Goal: Transaction & Acquisition: Purchase product/service

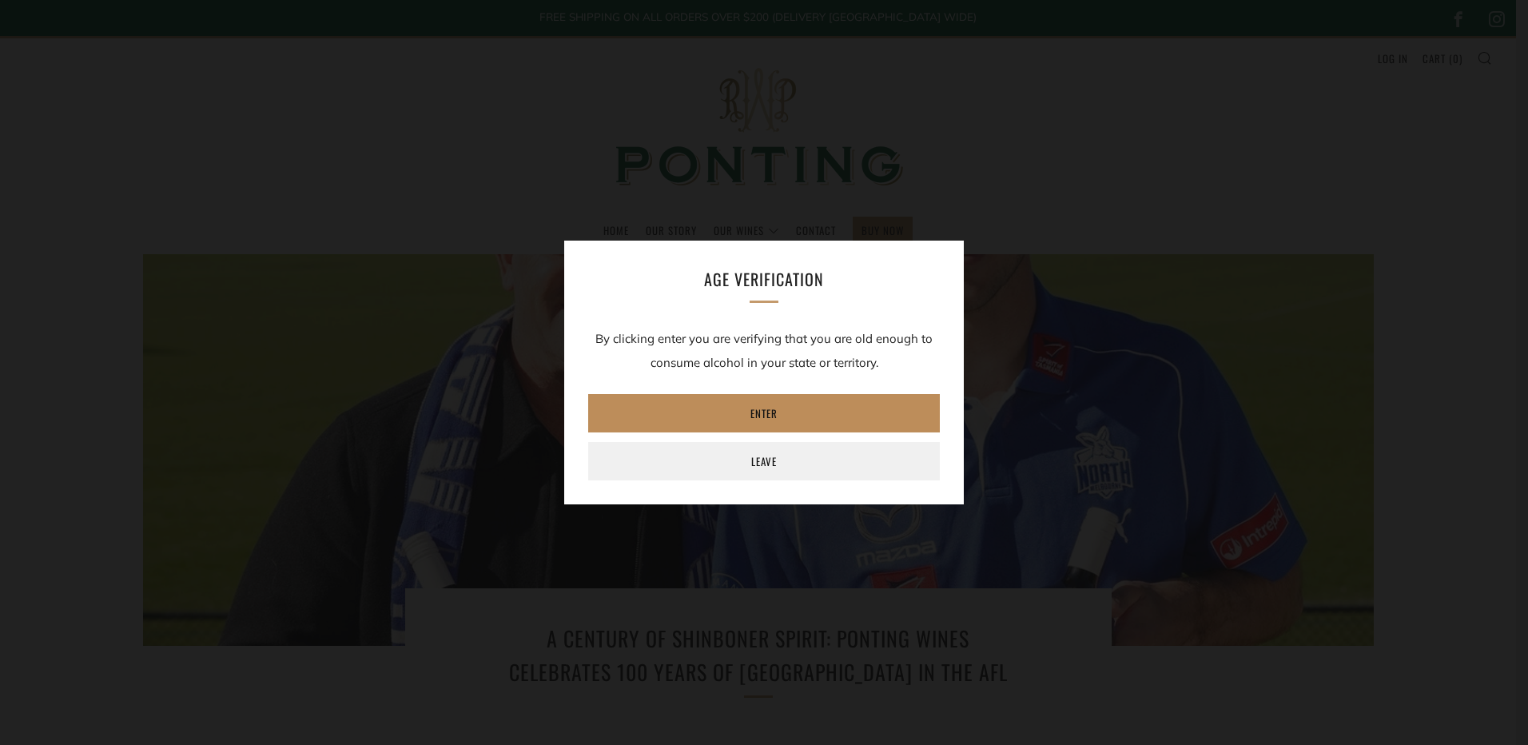
click at [781, 412] on link "Enter" at bounding box center [764, 413] width 352 height 38
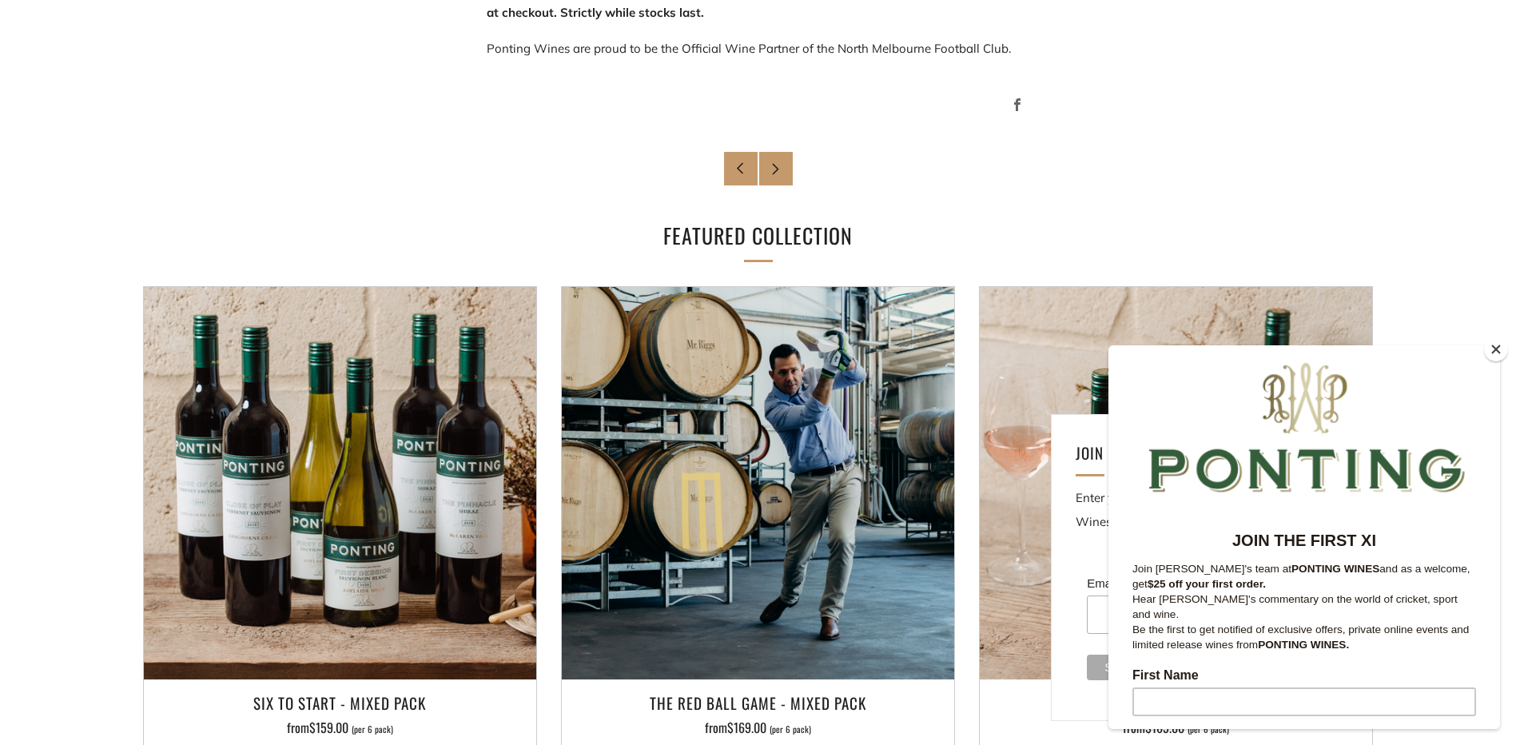
scroll to position [1458, 0]
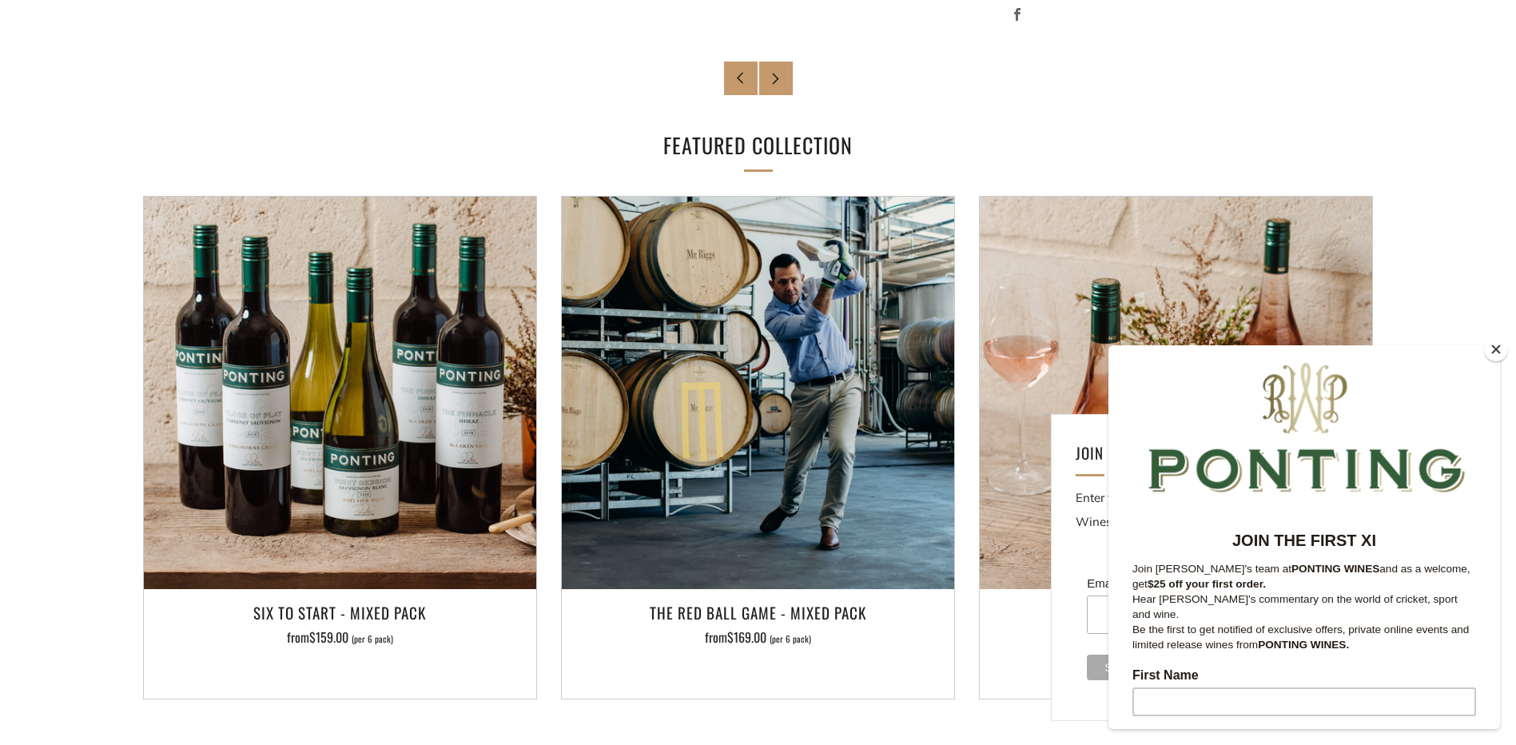
click at [1497, 350] on button "Close" at bounding box center [1496, 349] width 24 height 24
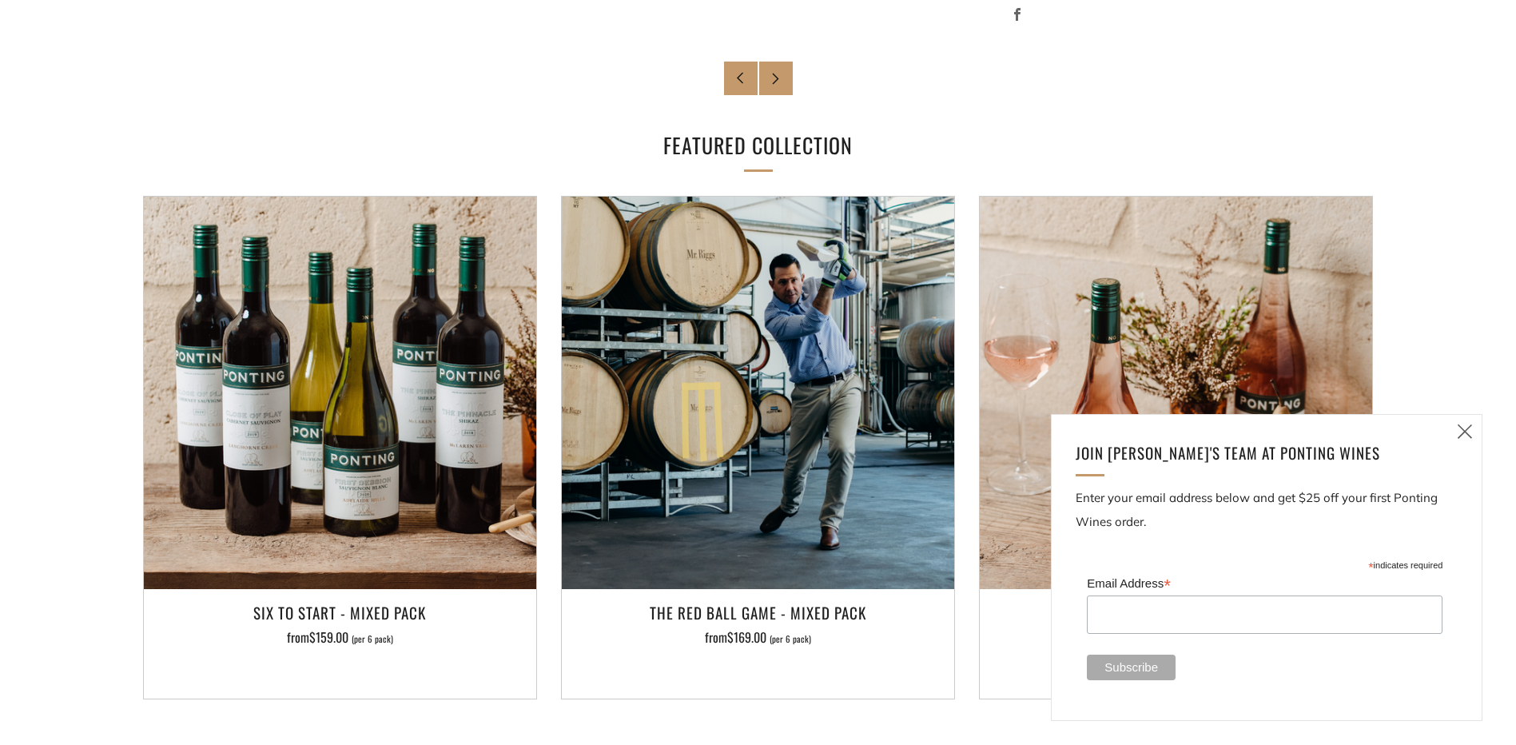
click at [1469, 436] on icon at bounding box center [1464, 431] width 19 height 20
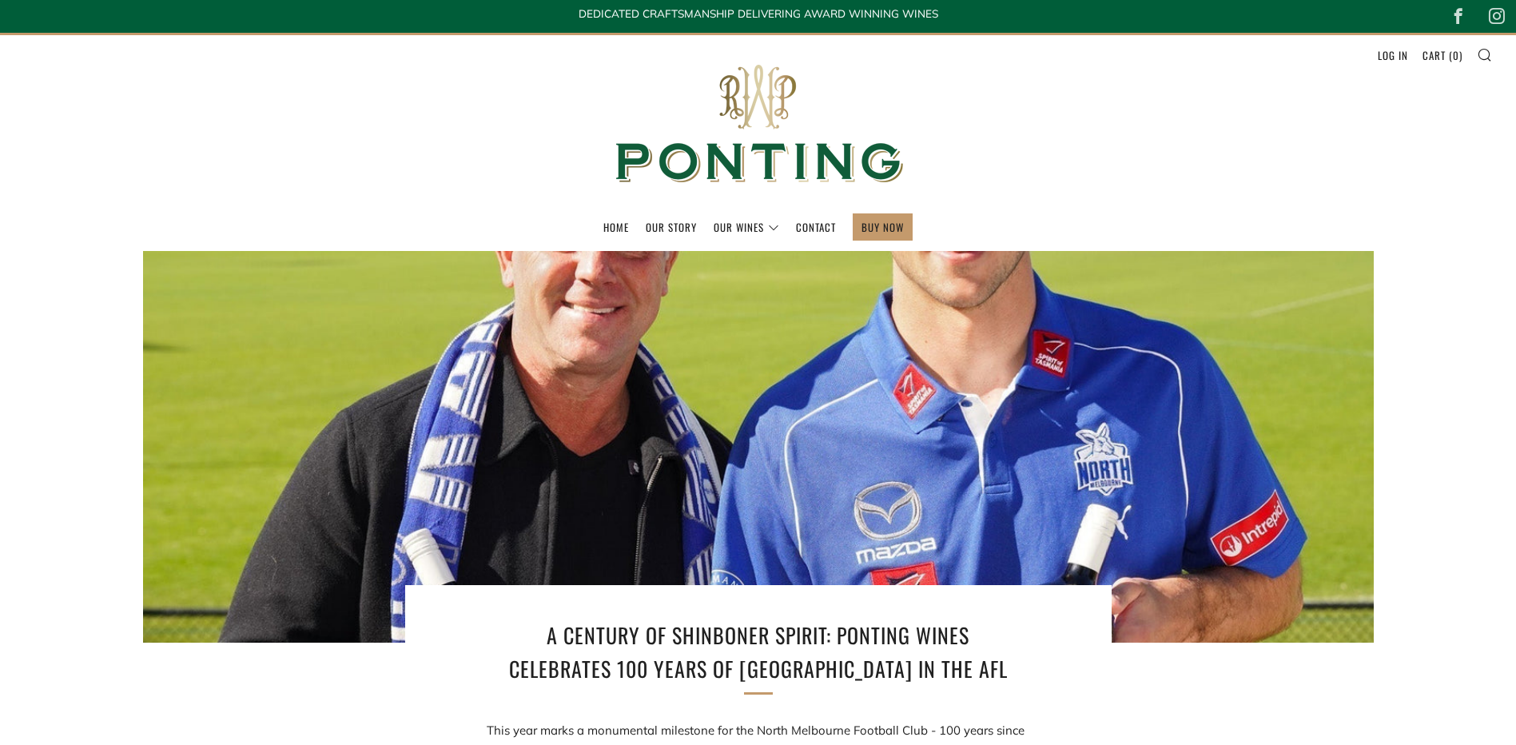
scroll to position [0, 0]
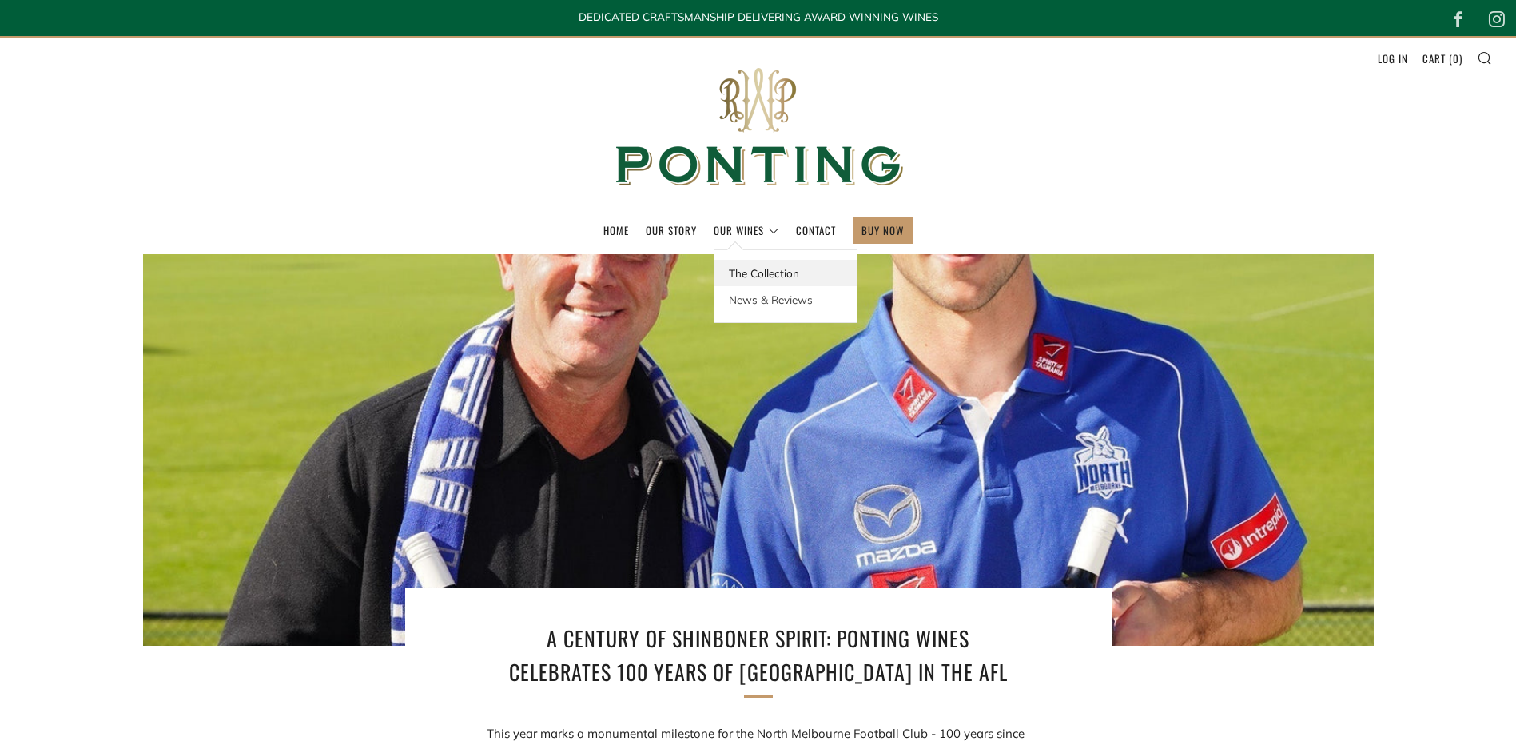
click at [755, 275] on link "The Collection" at bounding box center [785, 273] width 142 height 26
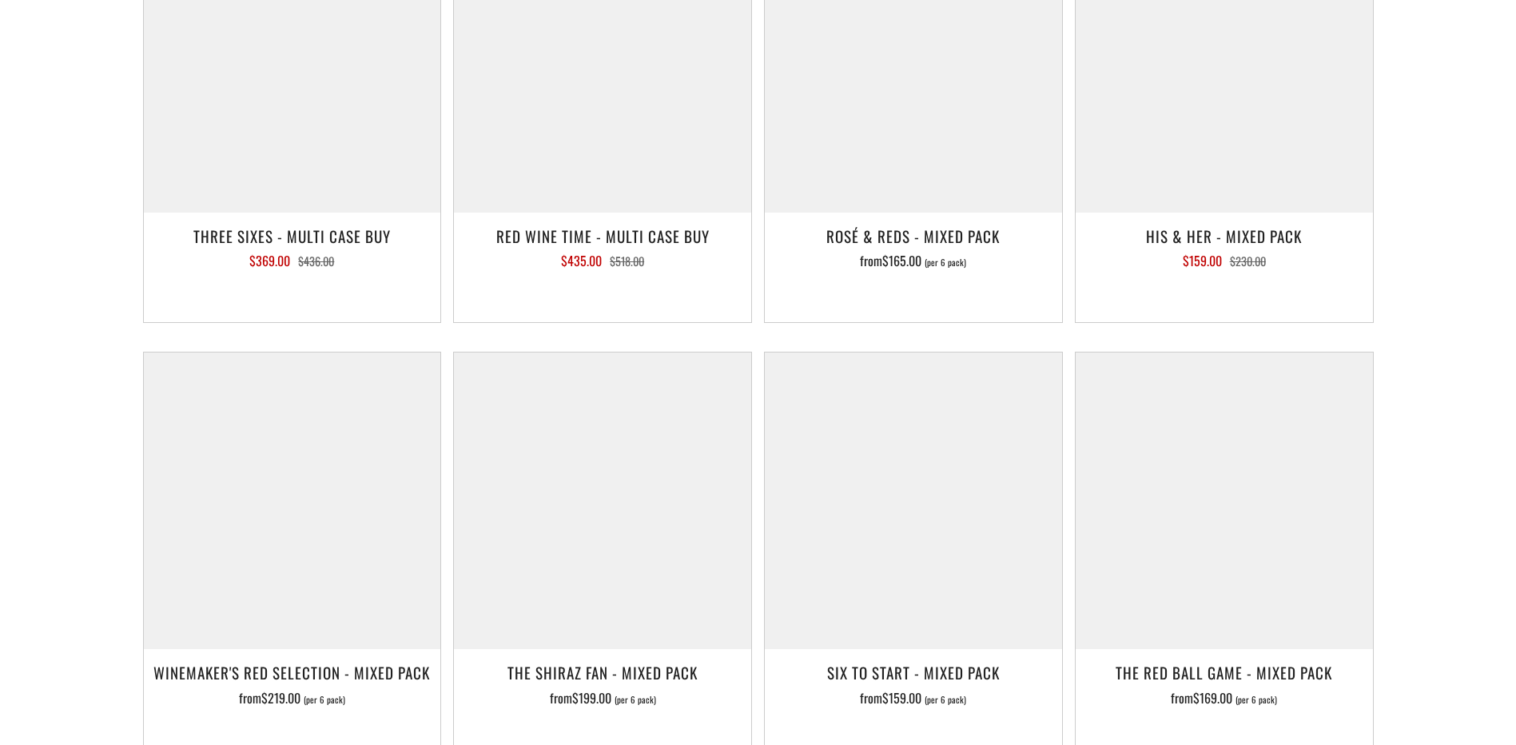
scroll to position [2597, 0]
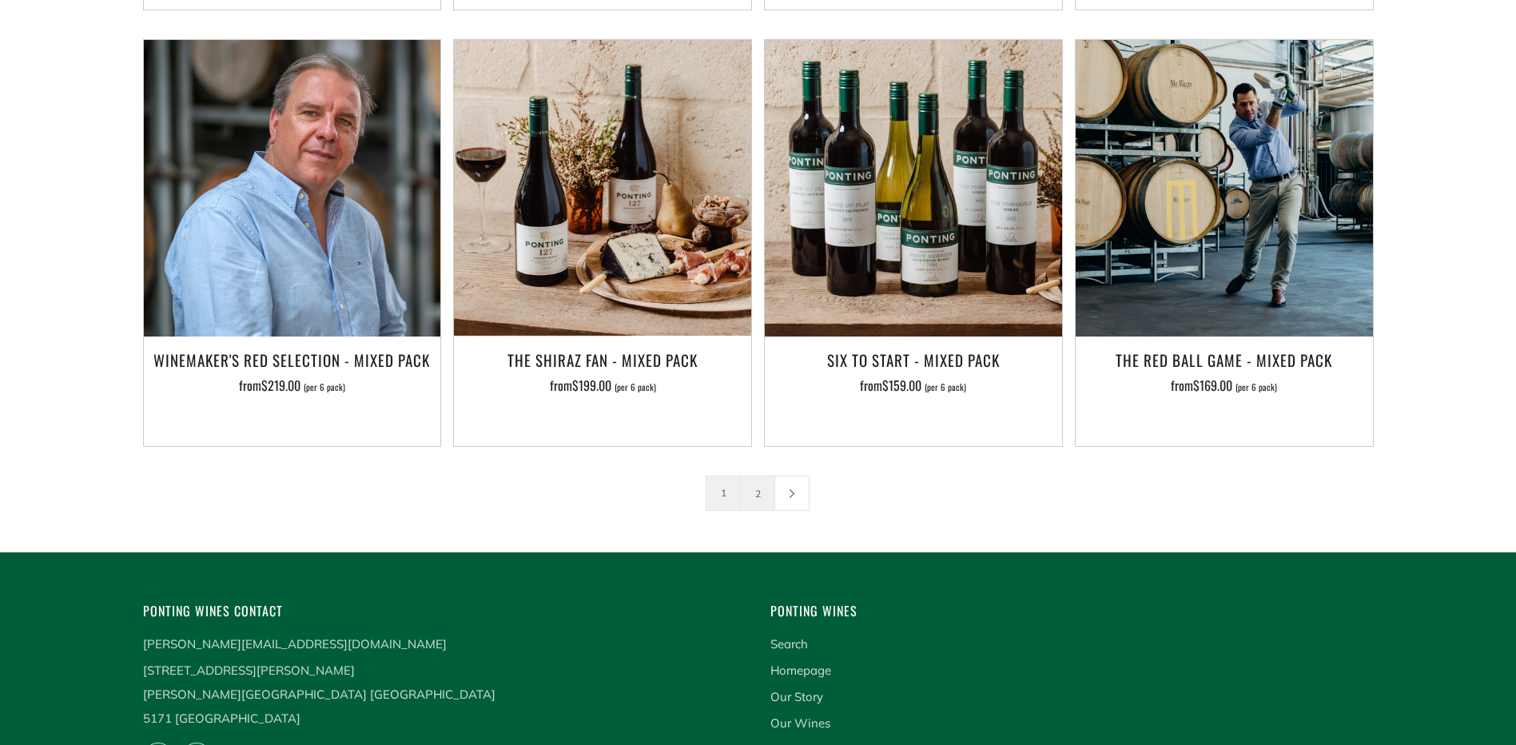
click at [755, 476] on link "2" at bounding box center [758, 493] width 34 height 34
